Goal: Task Accomplishment & Management: Use online tool/utility

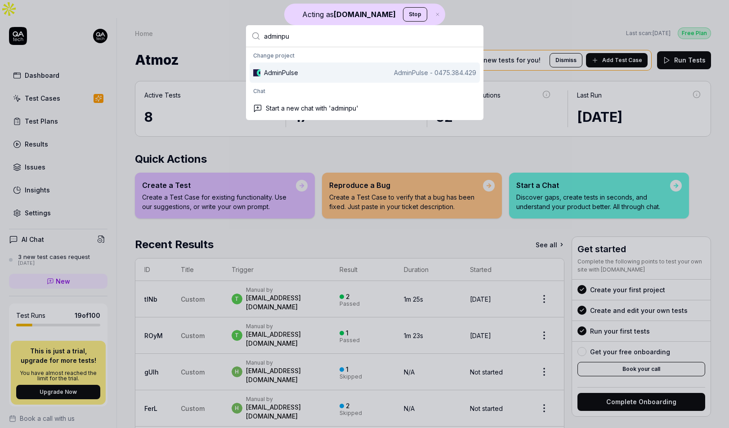
type input "adminpu"
click at [281, 75] on div "AdminPulse" at bounding box center [281, 72] width 34 height 9
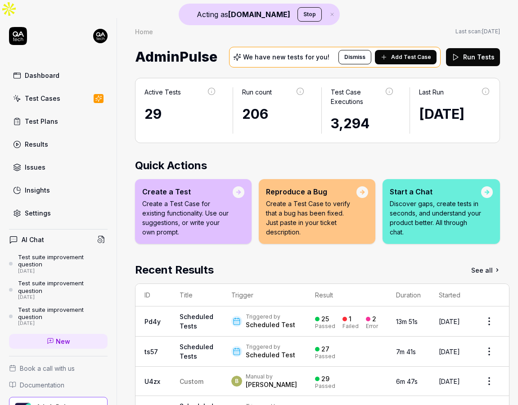
click at [82, 204] on link "Settings" at bounding box center [58, 213] width 98 height 18
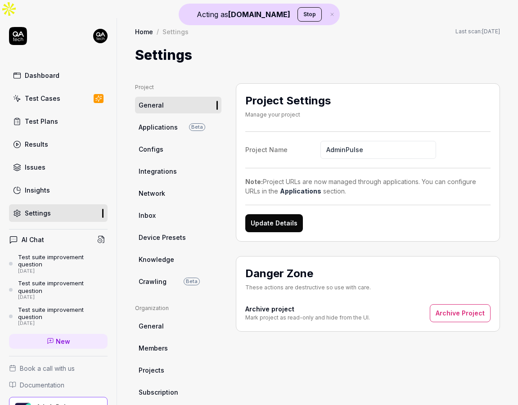
click at [77, 67] on link "Dashboard" at bounding box center [58, 76] width 98 height 18
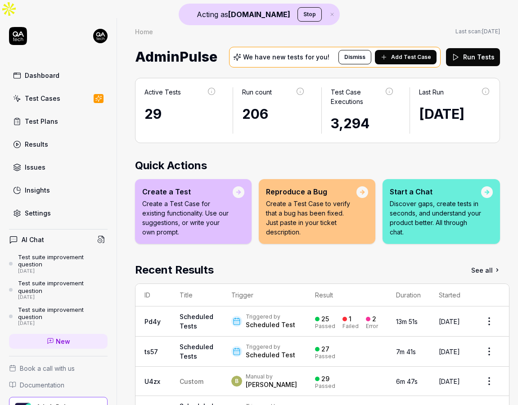
click at [413, 50] on button "Add Test Case" at bounding box center [406, 57] width 62 height 14
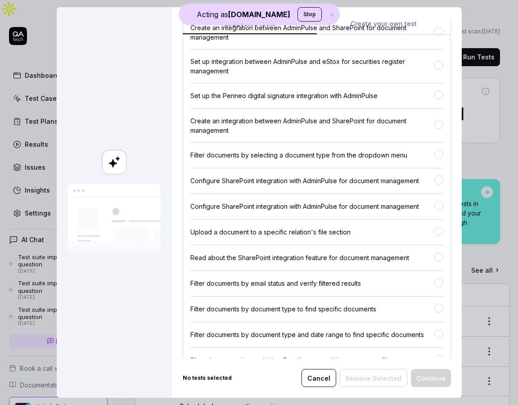
scroll to position [1250, 0]
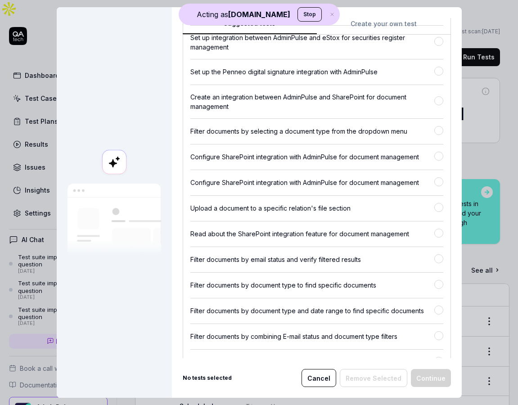
click at [257, 130] on div "Filter documents by selecting a document type from the dropdown menu" at bounding box center [312, 130] width 244 height 9
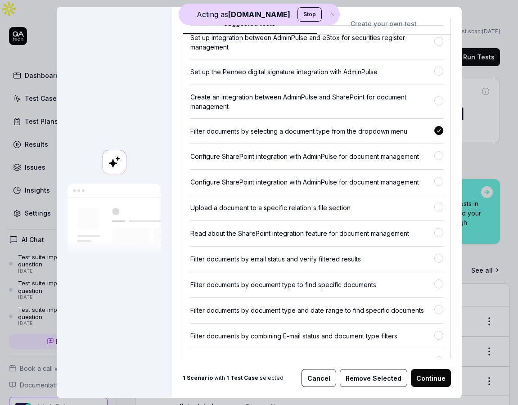
click at [257, 130] on div "Filter documents by selecting a document type from the dropdown menu" at bounding box center [312, 130] width 244 height 9
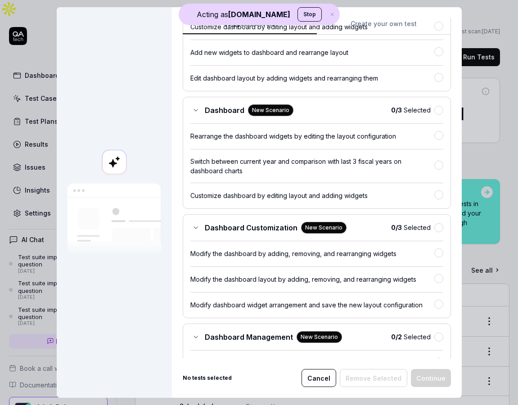
scroll to position [0, 0]
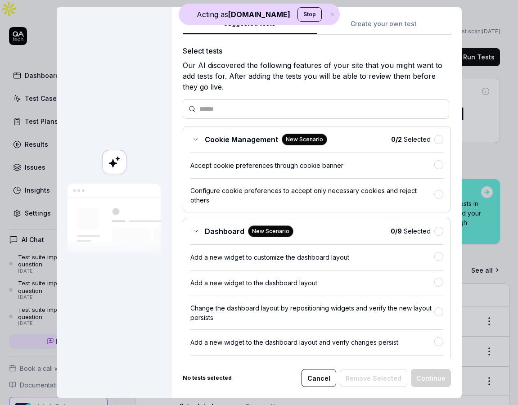
click at [394, 20] on div "Suggested tests Create your own test Select tests Our AI discovered the followi…" at bounding box center [317, 188] width 268 height 340
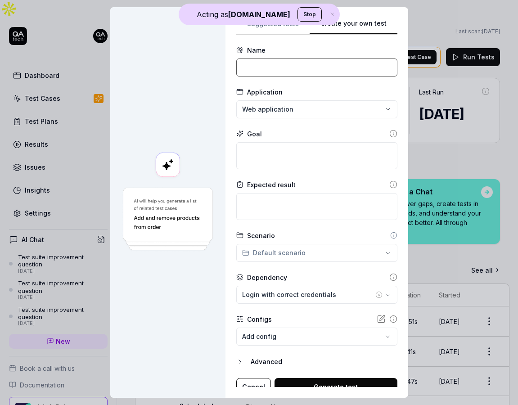
click at [266, 72] on input at bounding box center [316, 67] width 161 height 18
click at [283, 71] on input "Login with correct credentials" at bounding box center [316, 67] width 161 height 18
type input "Login with correct credentials"
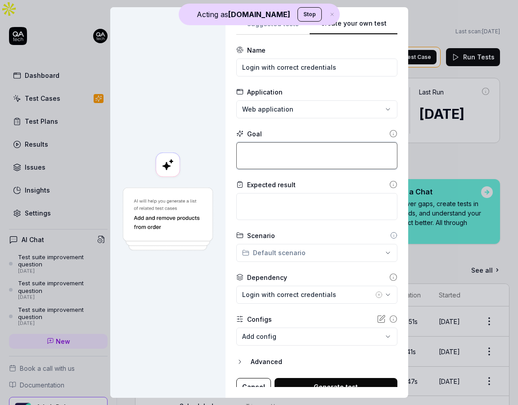
click at [283, 156] on textarea at bounding box center [316, 155] width 161 height 27
paste textarea "Login with correct credentials"
type textarea "*"
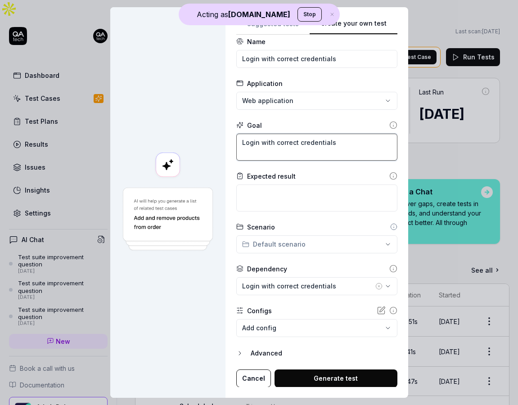
click at [261, 146] on textarea "Login with correct credentials" at bounding box center [316, 147] width 161 height 27
click at [318, 149] on textarea "Login with correct credentials" at bounding box center [316, 147] width 161 height 27
type textarea "Login with correct credentials"
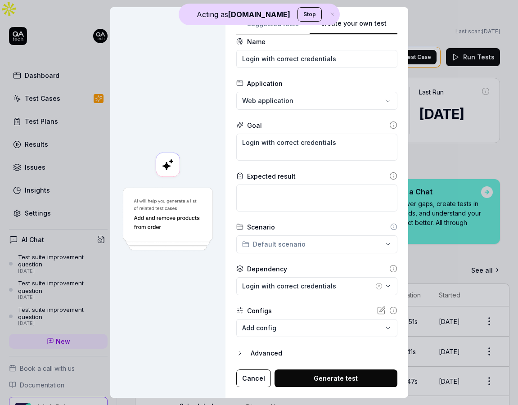
click at [328, 329] on body "Acting as [DOMAIN_NAME] Stop Dashboard Test Cases Test Plans Results Issues Ins…" at bounding box center [259, 211] width 518 height 423
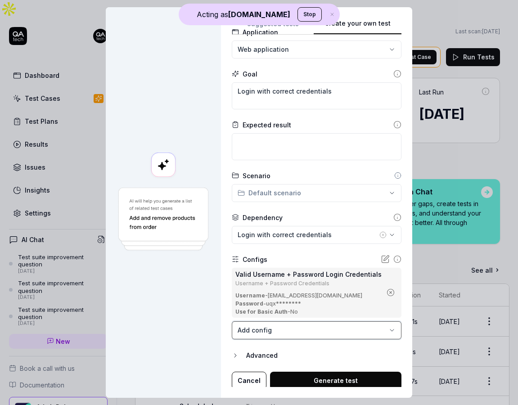
scroll to position [62, 0]
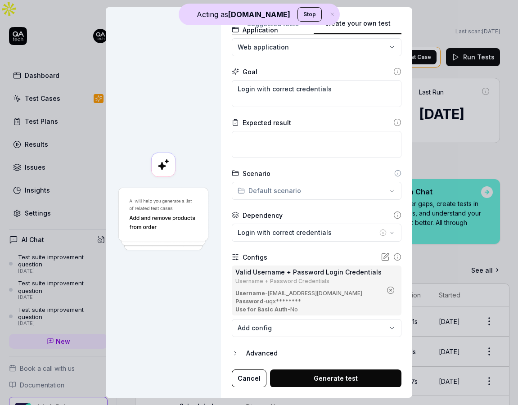
type textarea "*"
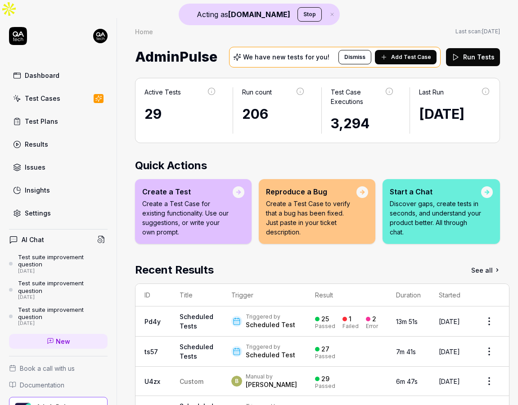
click at [62, 90] on link "Test Cases" at bounding box center [58, 99] width 98 height 18
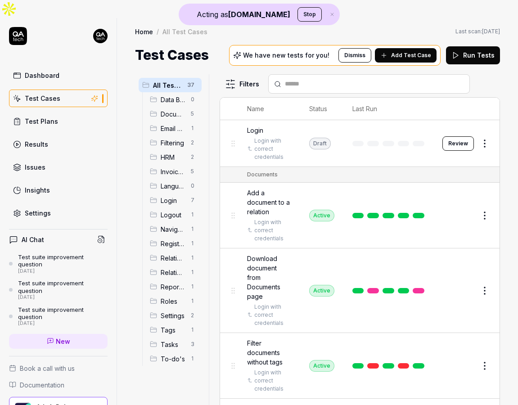
click at [296, 79] on input "text" at bounding box center [374, 83] width 179 height 9
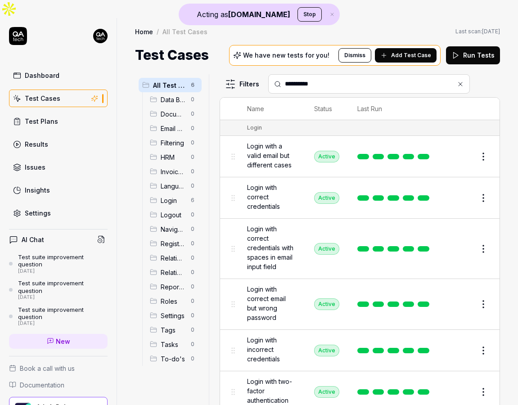
type input "**********"
click at [268, 183] on span "Login with correct credentials" at bounding box center [271, 197] width 49 height 28
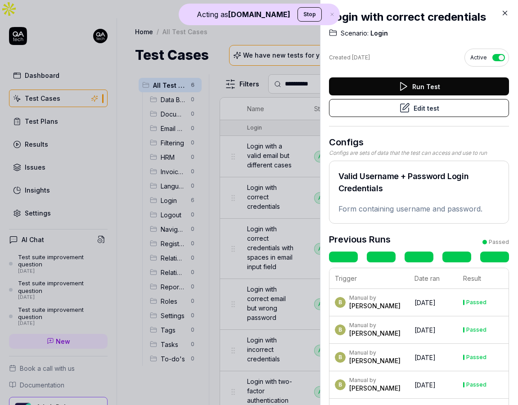
click at [439, 105] on button "Edit test" at bounding box center [419, 108] width 180 height 18
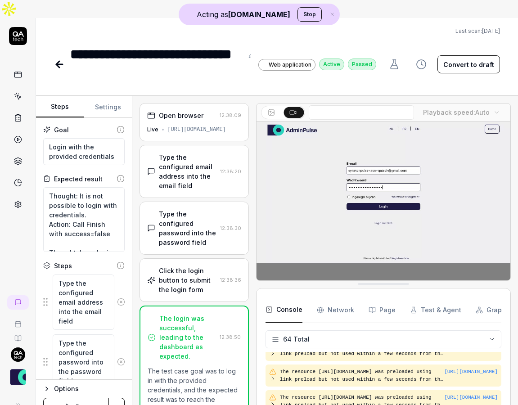
click at [195, 125] on div "[URL][DOMAIN_NAME]" at bounding box center [196, 129] width 58 height 8
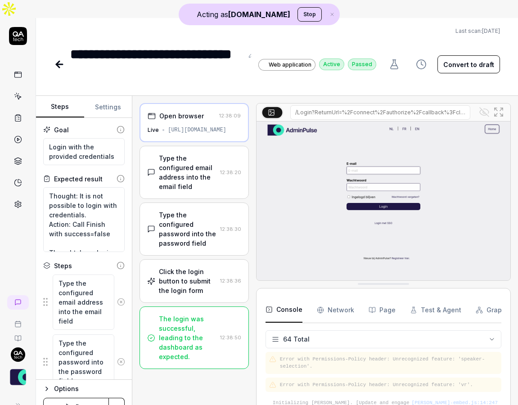
scroll to position [1538, 0]
click at [189, 153] on div "Type the configured email address into the email field" at bounding box center [188, 172] width 58 height 38
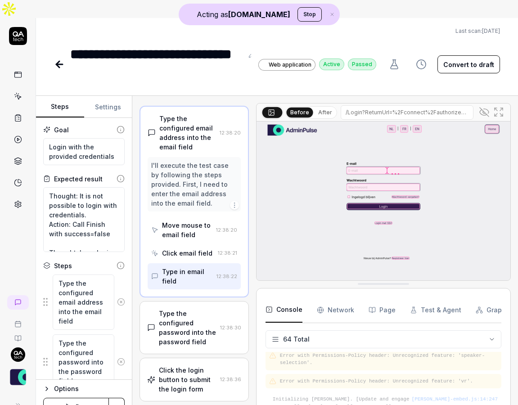
scroll to position [39, 0]
click at [184, 161] on div "I'll execute the test case by following the steps provided. First, I need to en…" at bounding box center [194, 184] width 86 height 47
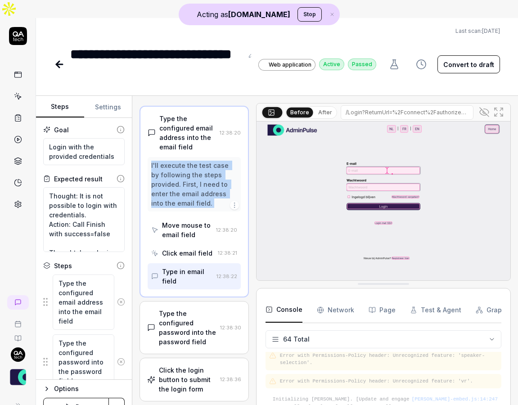
click at [184, 161] on div "I'll execute the test case by following the steps provided. First, I need to en…" at bounding box center [194, 184] width 86 height 47
click at [183, 220] on div "Move mouse to email field" at bounding box center [187, 229] width 50 height 19
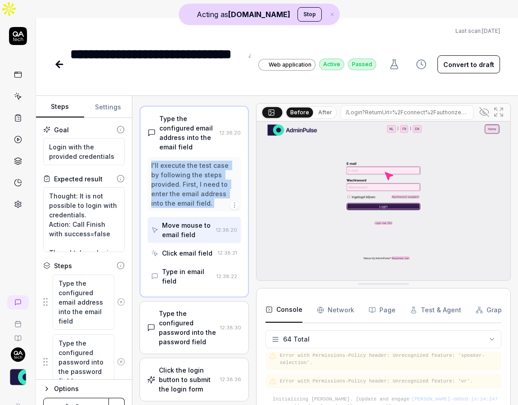
click at [185, 248] on div "Click email field" at bounding box center [187, 252] width 50 height 9
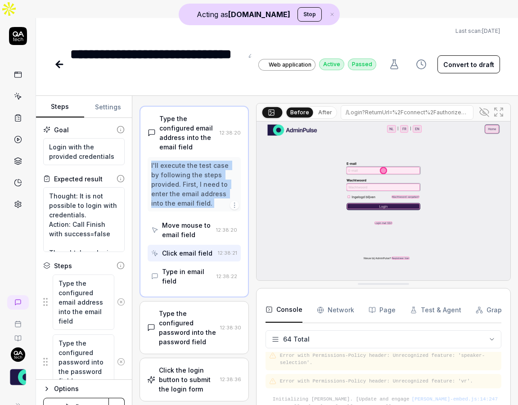
click at [185, 267] on div "Type in email field" at bounding box center [187, 276] width 51 height 19
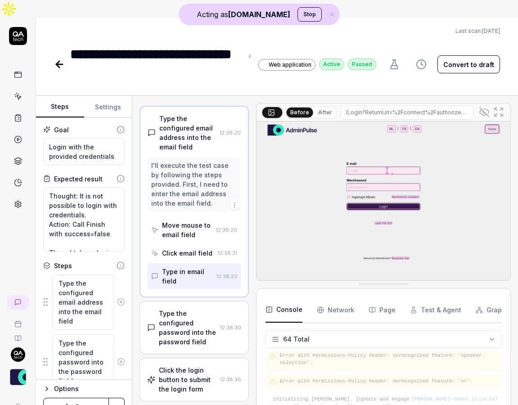
click at [187, 309] on div "Type the configured password into the password field" at bounding box center [188, 328] width 58 height 38
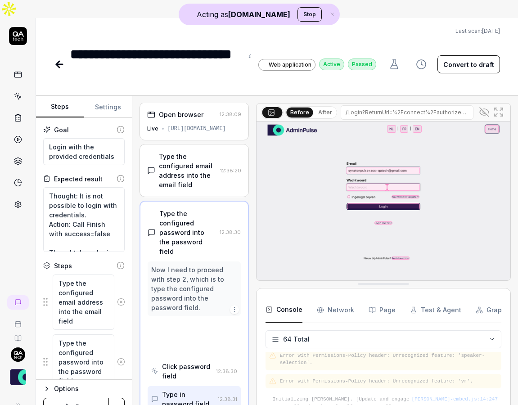
scroll to position [0, 0]
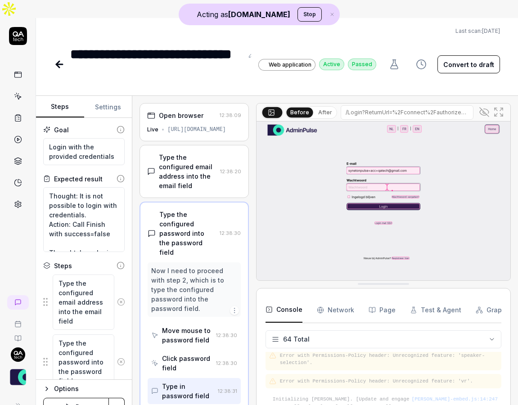
click at [190, 266] on div "Now I need to proceed with step 2, which is to type the configured password int…" at bounding box center [194, 289] width 86 height 47
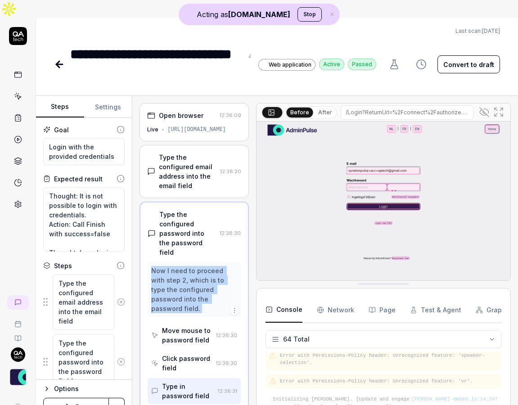
click at [190, 266] on div "Now I need to proceed with step 2, which is to type the configured password int…" at bounding box center [194, 289] width 86 height 47
click at [206, 266] on div "Now I need to proceed with step 2, which is to type the configured password int…" at bounding box center [194, 289] width 86 height 47
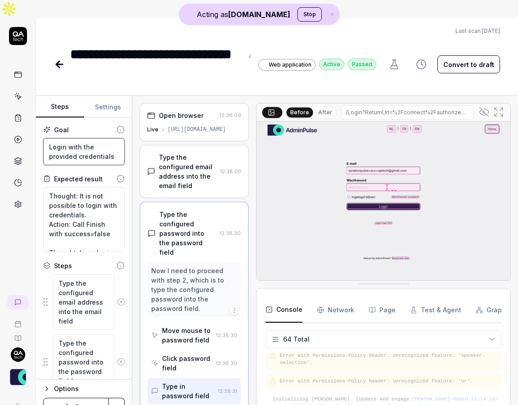
click at [74, 138] on textarea "Login with the provided credentials" at bounding box center [83, 151] width 81 height 27
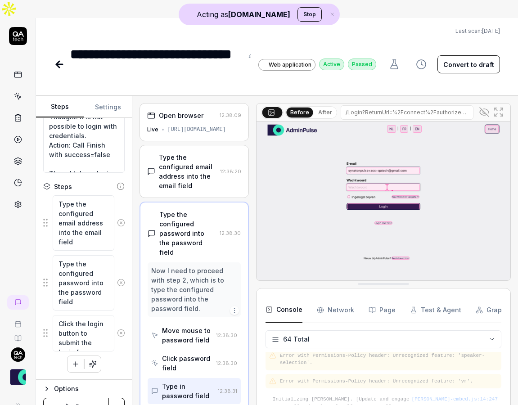
scroll to position [72, 0]
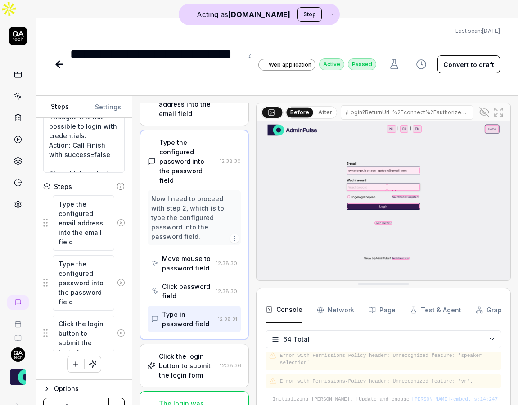
click at [487, 109] on icon at bounding box center [485, 111] width 5 height 4
click at [487, 109] on icon at bounding box center [483, 112] width 9 height 6
click at [213, 351] on div "Click the login button to submit the login form" at bounding box center [188, 365] width 58 height 28
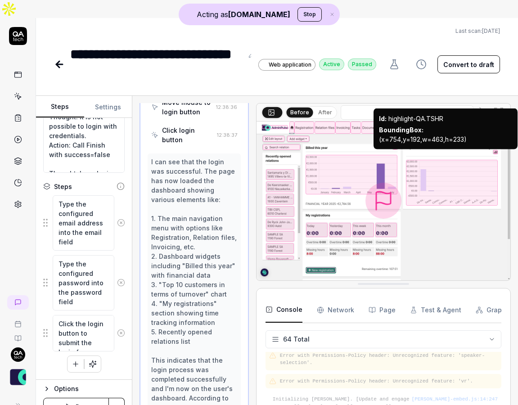
scroll to position [334, 0]
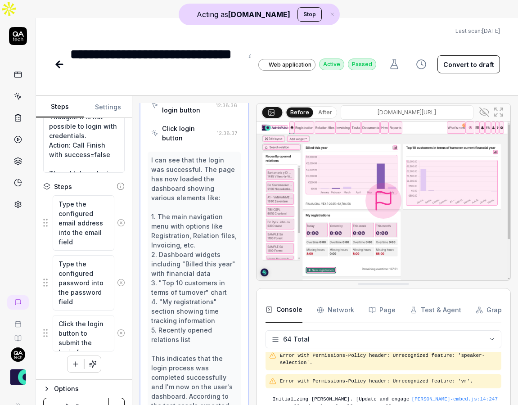
click at [480, 109] on icon at bounding box center [482, 111] width 7 height 5
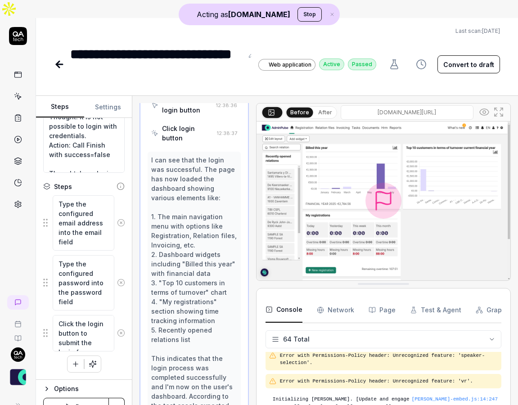
click at [480, 109] on icon at bounding box center [483, 112] width 9 height 6
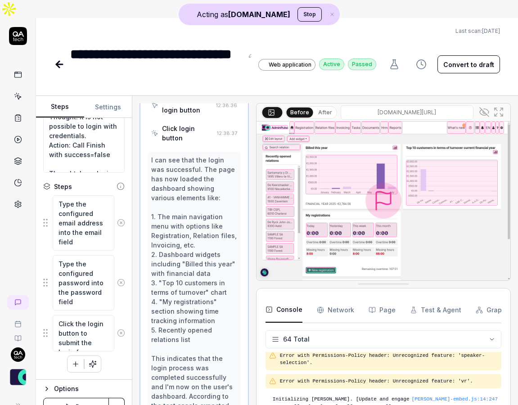
click at [480, 109] on icon at bounding box center [482, 111] width 7 height 5
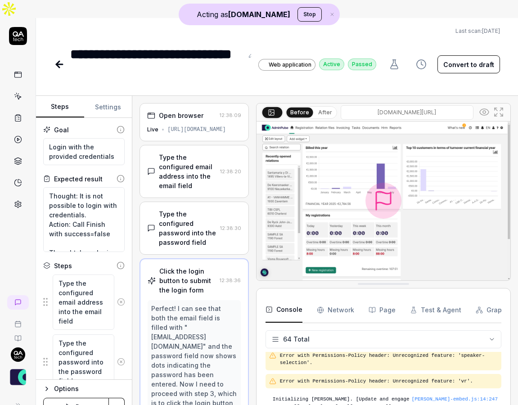
scroll to position [79, 0]
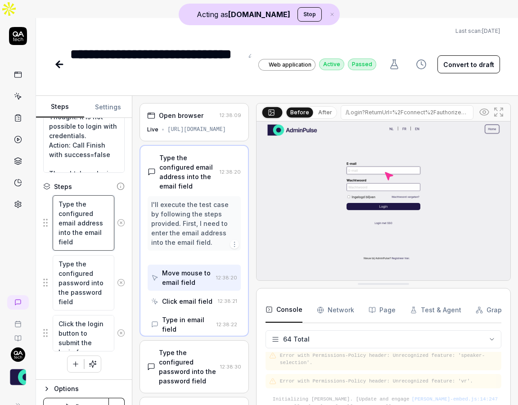
click at [77, 224] on textarea "Type the configured email address into the email field" at bounding box center [84, 222] width 62 height 55
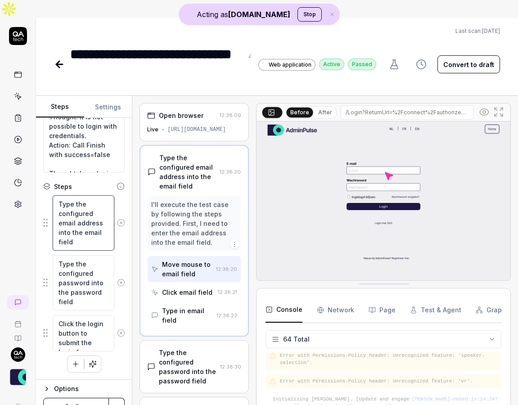
scroll to position [0, 0]
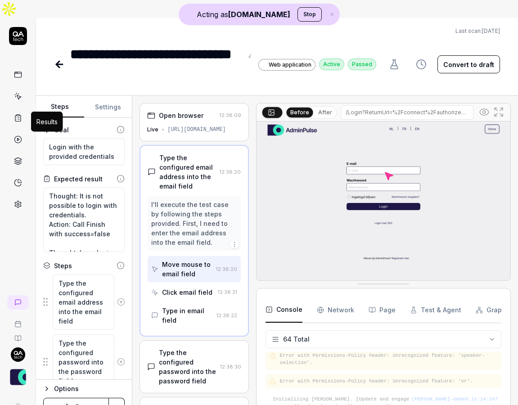
click at [18, 135] on icon at bounding box center [18, 139] width 8 height 8
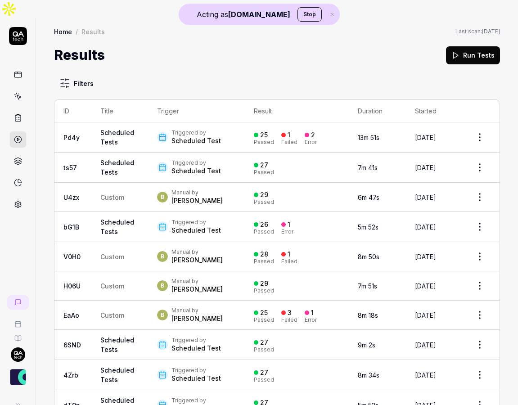
click at [116, 194] on td "Custom" at bounding box center [119, 197] width 57 height 29
click at [86, 222] on td "bG1B" at bounding box center [72, 227] width 37 height 30
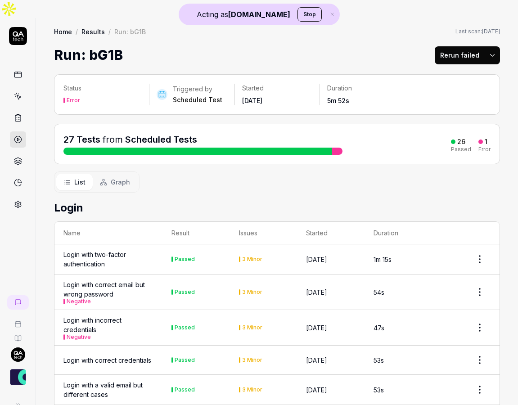
click at [113, 177] on span "Graph" at bounding box center [120, 181] width 19 height 9
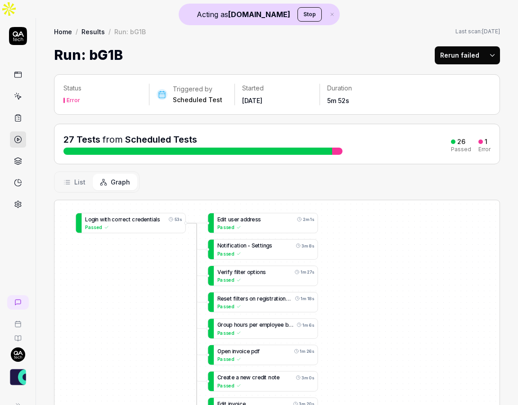
click at [76, 177] on span "List" at bounding box center [79, 181] width 11 height 9
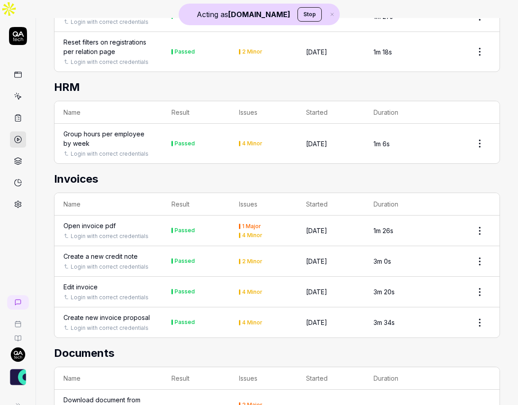
scroll to position [628, 0]
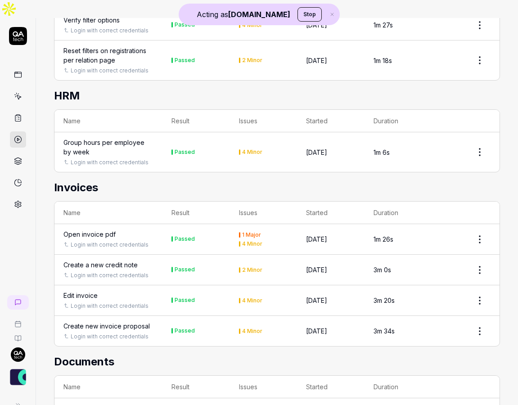
click at [86, 291] on div "Edit invoice" at bounding box center [80, 295] width 34 height 9
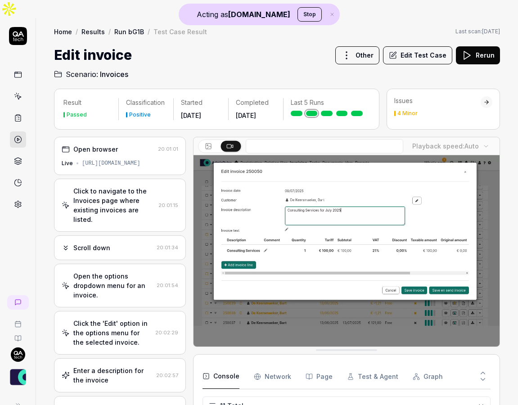
click at [130, 144] on div "Open browser" at bounding box center [108, 148] width 93 height 9
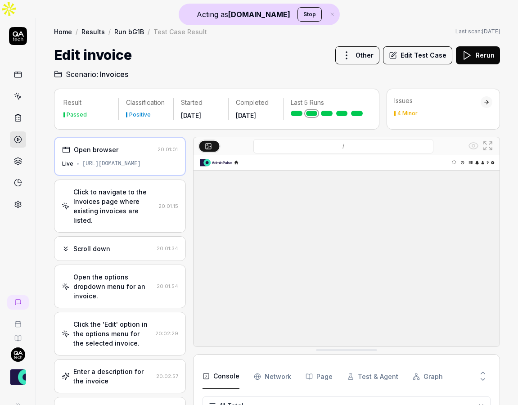
click at [111, 187] on div "Click to navigate to the Invoices page where existing invoices are listed." at bounding box center [113, 206] width 81 height 38
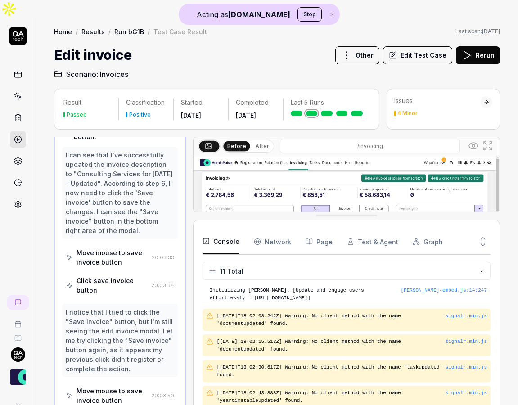
scroll to position [124, 0]
drag, startPoint x: 277, startPoint y: 334, endPoint x: 272, endPoint y: 199, distance: 135.5
click at [269, 228] on Requests "Network" at bounding box center [272, 240] width 37 height 25
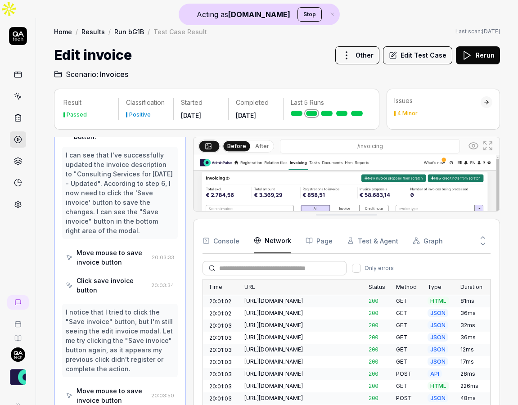
click at [324, 228] on button "Page" at bounding box center [318, 240] width 27 height 25
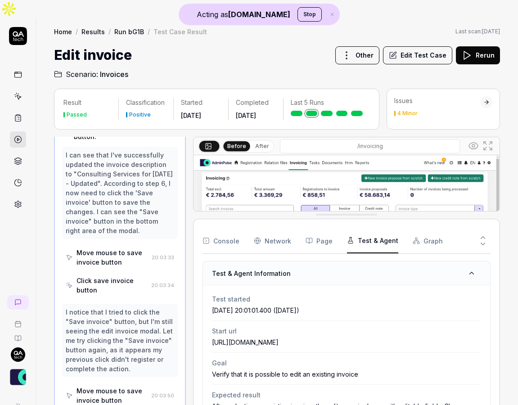
click at [368, 228] on button "Test & Agent" at bounding box center [372, 240] width 51 height 25
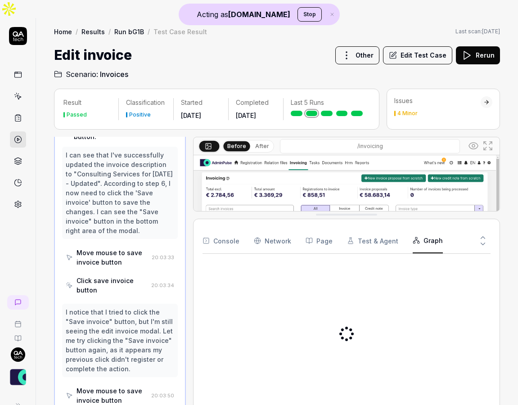
click at [419, 228] on button "Graph" at bounding box center [427, 240] width 30 height 25
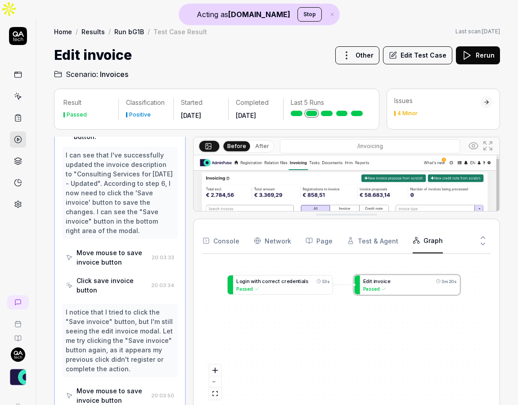
click at [224, 228] on button "Console" at bounding box center [220, 240] width 37 height 25
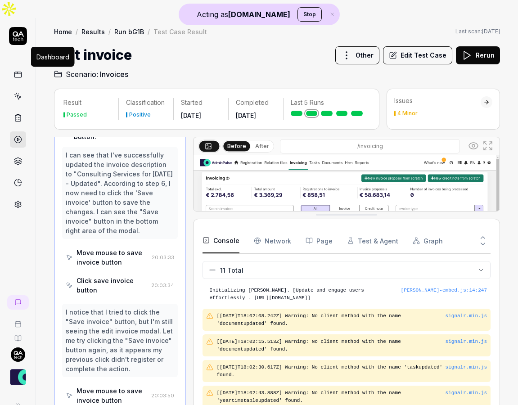
click at [19, 71] on icon at bounding box center [18, 75] width 8 height 8
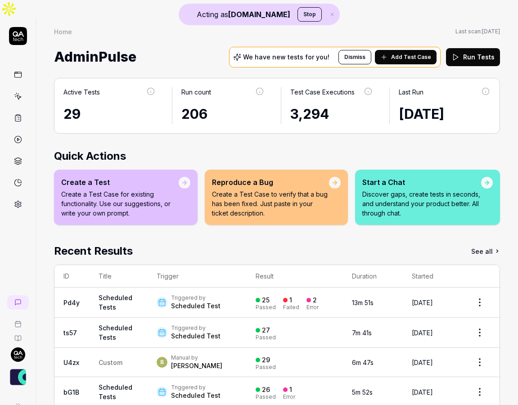
scroll to position [44, 0]
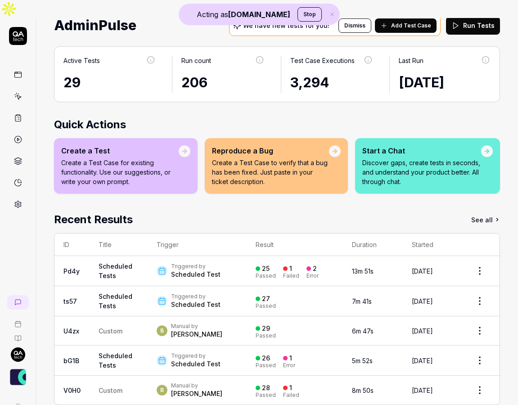
click at [403, 158] on p "Discover gaps, create tests in seconds, and understand your product better. All…" at bounding box center [421, 172] width 119 height 28
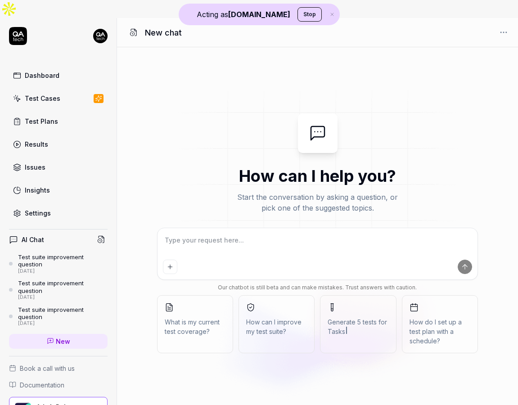
click at [268, 317] on span "How can I improve my test suite?" at bounding box center [276, 326] width 61 height 19
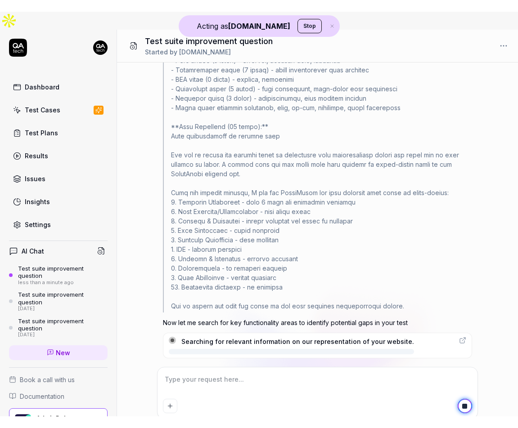
scroll to position [307, 0]
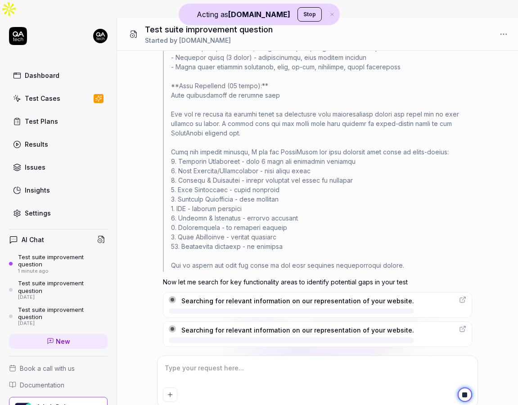
click at [43, 67] on link "Dashboard" at bounding box center [58, 76] width 98 height 18
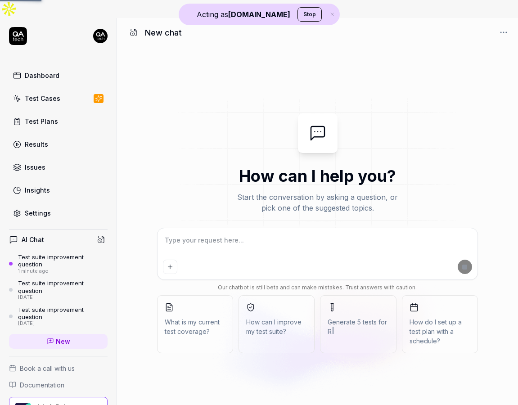
type textarea "*"
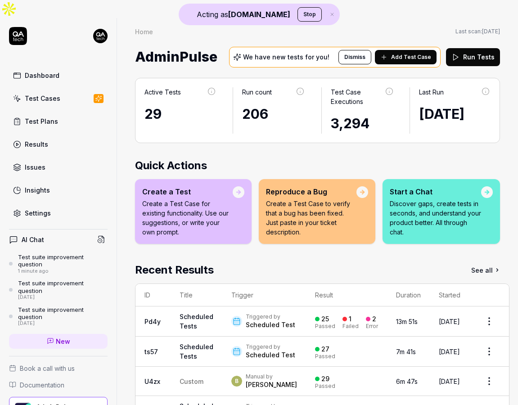
click at [57, 71] on div "Dashboard" at bounding box center [42, 75] width 35 height 9
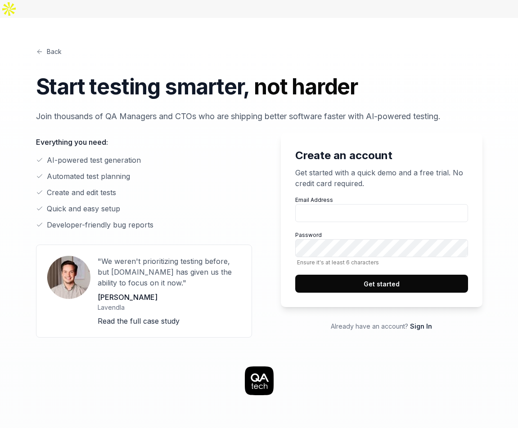
scroll to position [201, 0]
